Goal: Task Accomplishment & Management: Manage account settings

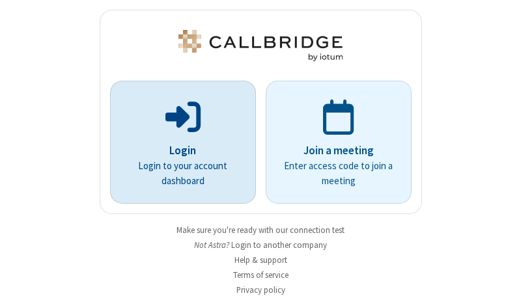
click at [178, 150] on p "Login" at bounding box center [182, 150] width 109 height 17
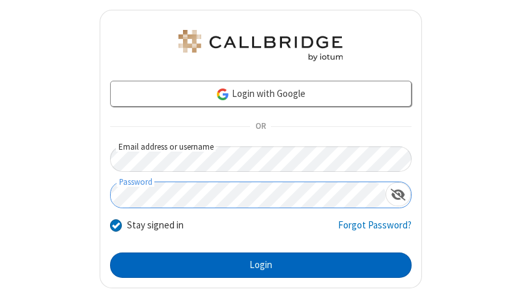
click at [255, 265] on button "Login" at bounding box center [260, 265] width 301 height 26
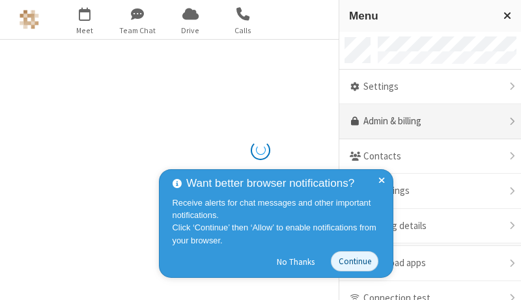
click at [425, 122] on link "Admin & billing" at bounding box center [430, 121] width 182 height 35
